Goal: Task Accomplishment & Management: Manage account settings

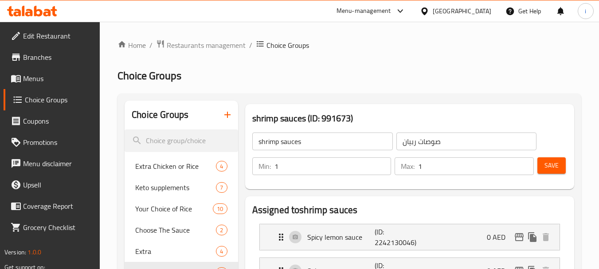
scroll to position [177, 0]
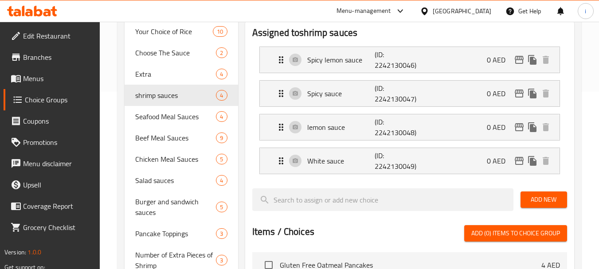
click at [464, 11] on div "[GEOGRAPHIC_DATA]" at bounding box center [462, 11] width 59 height 10
click at [392, 12] on div at bounding box center [398, 11] width 15 height 11
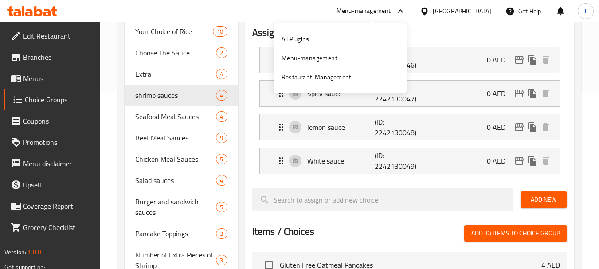
click at [50, 58] on span "Branches" at bounding box center [58, 57] width 70 height 11
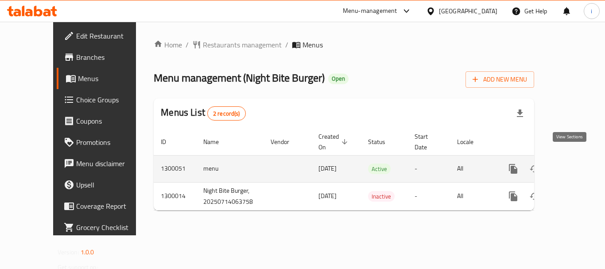
click at [572, 164] on icon "enhanced table" at bounding box center [577, 169] width 11 height 11
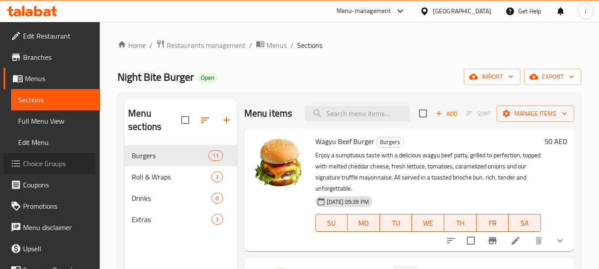
click at [31, 166] on span "Choice Groups" at bounding box center [58, 163] width 70 height 11
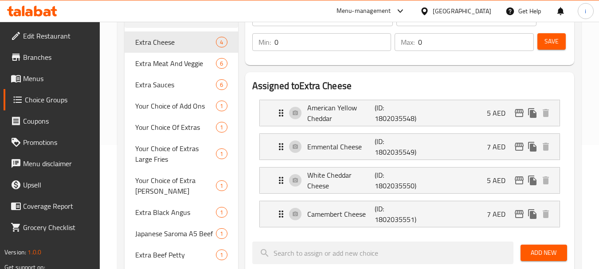
scroll to position [89, 0]
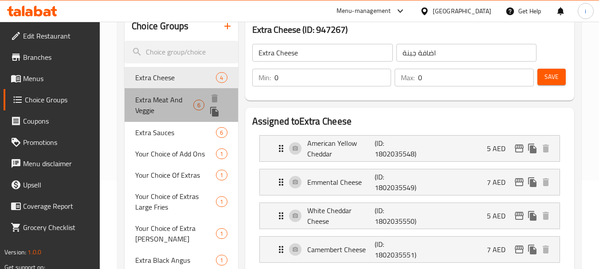
click at [165, 101] on span "Extra Meat And Veggie" at bounding box center [164, 104] width 58 height 21
type input "Extra Meat And Veggie"
type input "اضافة لحم و خضار"
type input "6"
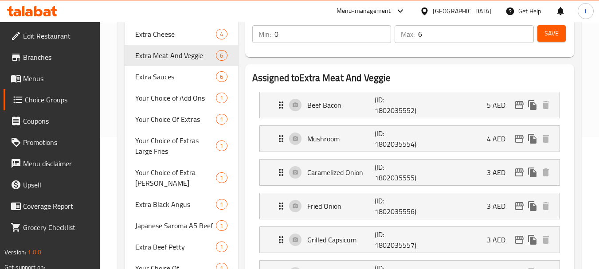
scroll to position [133, 0]
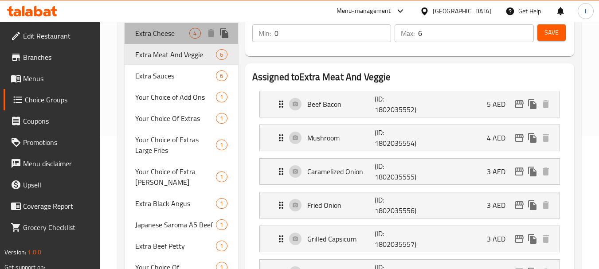
click at [172, 35] on span "Extra Cheese" at bounding box center [162, 33] width 54 height 11
type input "Extra Cheese"
type input "اضافة جبنة"
type input "0"
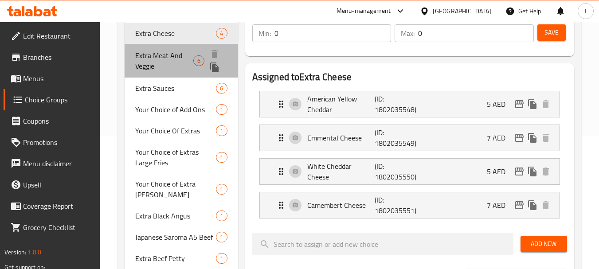
click at [160, 66] on span "Extra Meat And Veggie" at bounding box center [164, 60] width 58 height 21
type input "Extra Meat And Veggie"
type input "اضافة لحم و خضار"
type input "6"
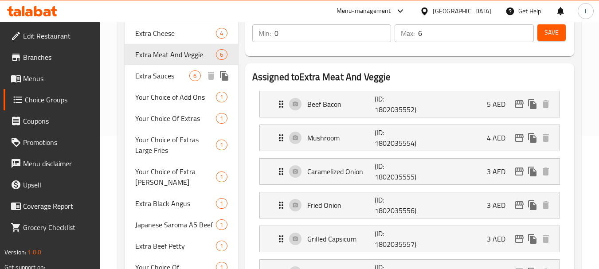
click at [145, 78] on span "Extra Sauces" at bounding box center [162, 75] width 54 height 11
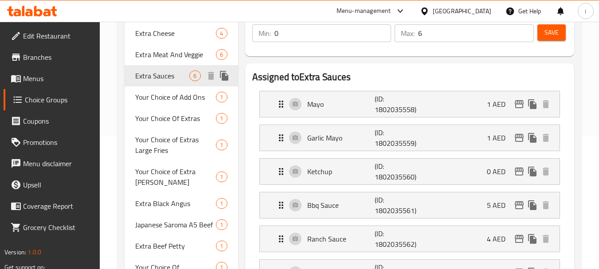
type input "Extra Sauces"
type input "اضافة الصوص"
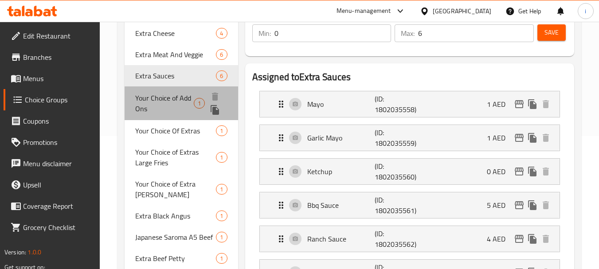
click at [153, 100] on span "Your Choice of Add Ons" at bounding box center [164, 103] width 59 height 21
type input "Your Choice of Add Ons"
type input "اختيارك من الاضافات"
type input "1"
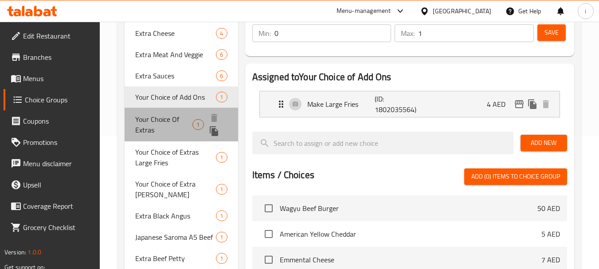
click at [153, 129] on span "Your Choice Of Extras" at bounding box center [163, 124] width 57 height 21
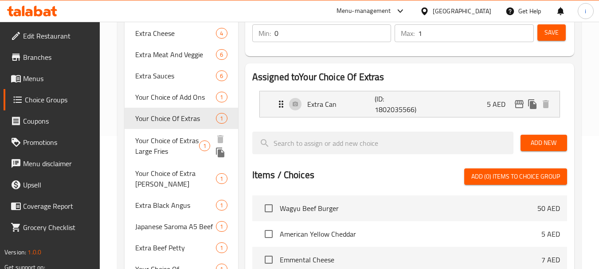
click at [155, 160] on div "Your Choice of Extras Large Fries 1" at bounding box center [181, 146] width 113 height 34
type input "Your Choice of Extras Large Fries"
type input "اختيارك من الإضافات البطاطس المقلية الكبير"
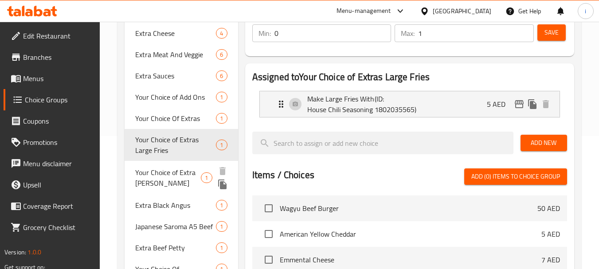
click at [157, 182] on span "Your Choice of Extra [PERSON_NAME]" at bounding box center [168, 177] width 66 height 21
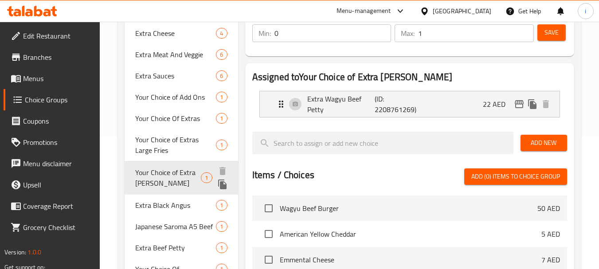
type input "Your Choice of Extra [PERSON_NAME]"
type input "اختيارك من لحم و[PERSON_NAME] إضافي"
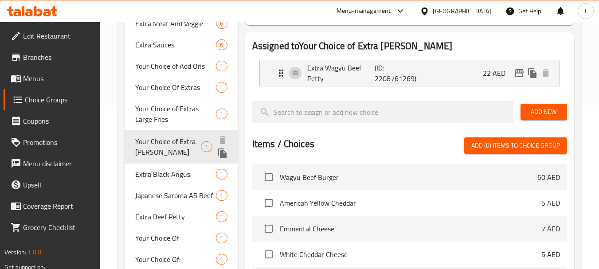
scroll to position [177, 0]
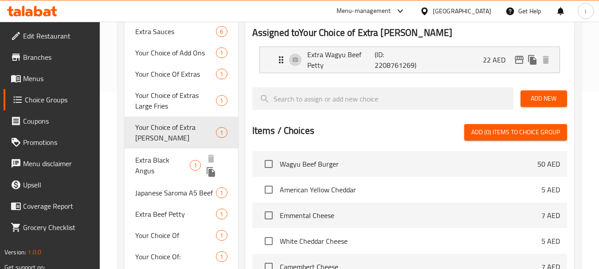
click at [164, 163] on span "Extra Black Angus" at bounding box center [162, 165] width 55 height 21
type input "Extra Black Angus"
type input "أنغوس أسود إضافي"
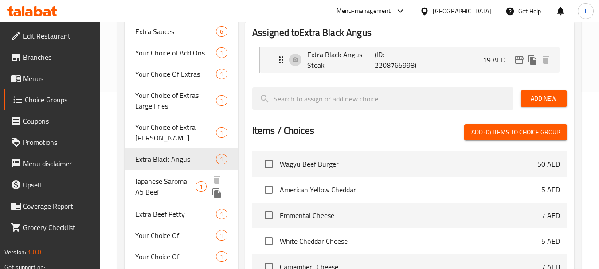
click at [159, 187] on span "Japanese Saroma A5 Beef" at bounding box center [165, 186] width 60 height 21
type input "Japanese Saroma A5 Beef"
type input "لحم ساروما الياباني A5"
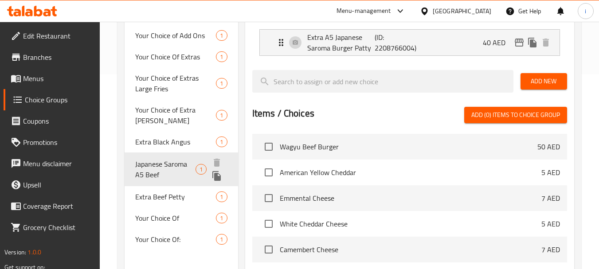
scroll to position [222, 0]
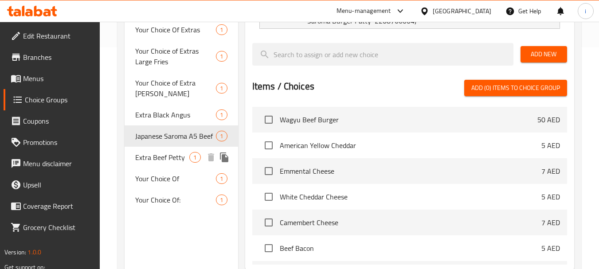
click at [164, 164] on div "Extra Beef Petty 1" at bounding box center [181, 157] width 113 height 21
type input "Extra Beef Petty"
type input "فطيرة لحم بقري إضافية"
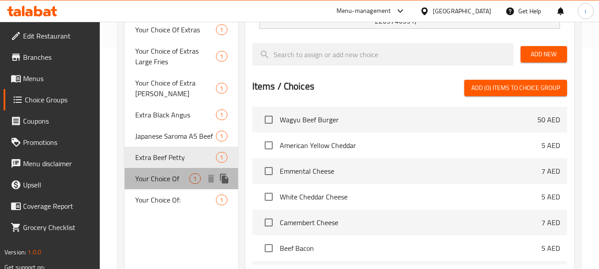
click at [162, 180] on span "Your Choice Of" at bounding box center [162, 178] width 54 height 11
type input "Your Choice Of"
type input "إختيارك من"
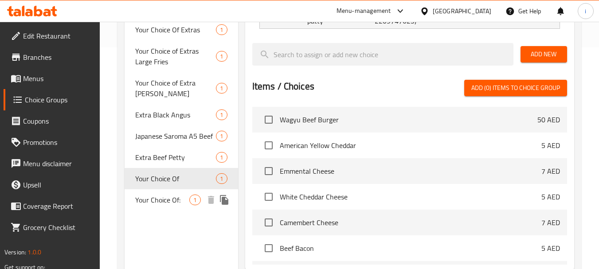
click at [161, 196] on span "Your Choice Of:" at bounding box center [162, 200] width 54 height 11
type input "Your Choice Of:"
type input "إختيارك من:"
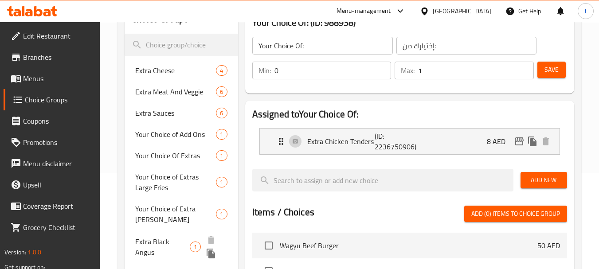
scroll to position [89, 0]
